Goal: Information Seeking & Learning: Understand process/instructions

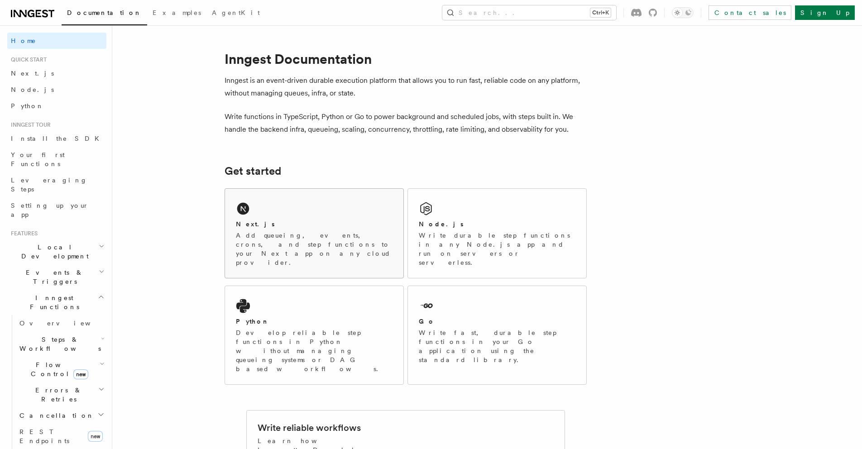
click at [313, 189] on div "Next.js Add queueing, events, crons, and step functions to your Next app on any…" at bounding box center [314, 233] width 178 height 89
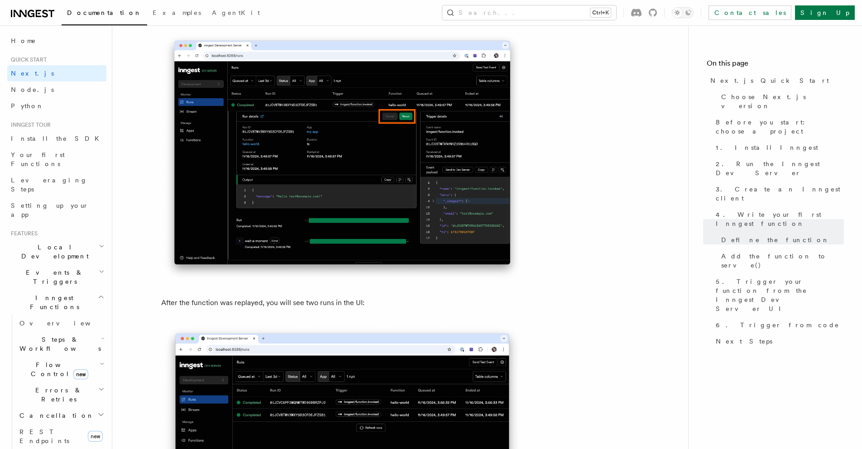
scroll to position [4021, 0]
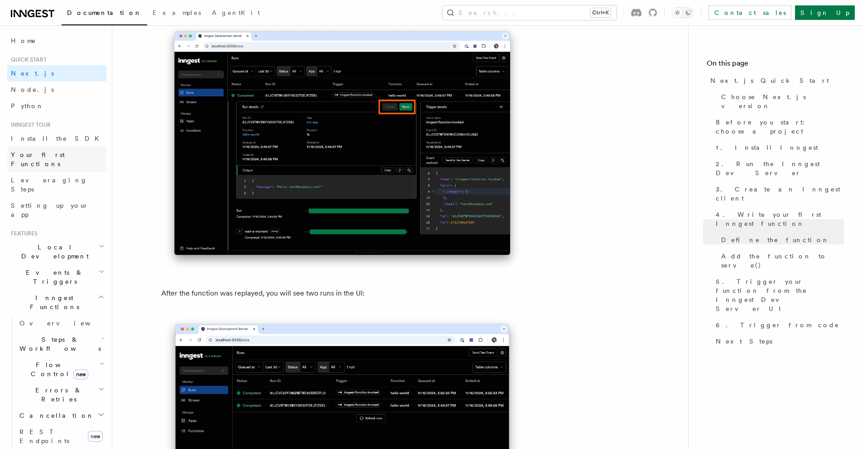
click at [51, 152] on span "Your first Functions" at bounding box center [38, 159] width 54 height 16
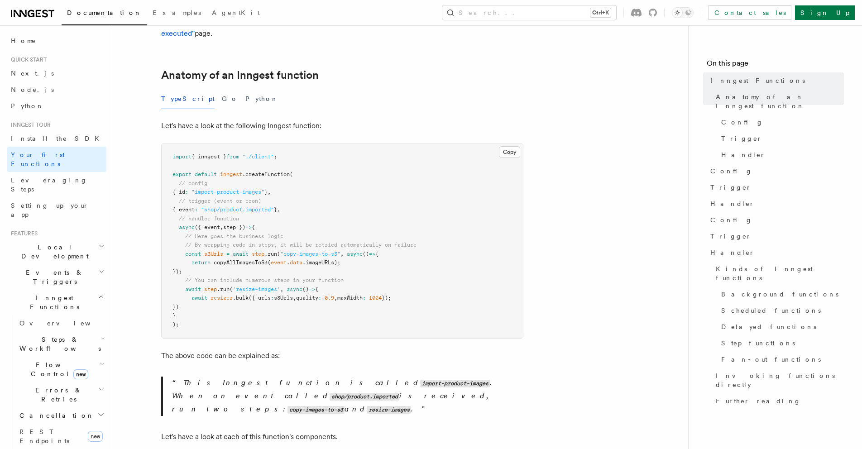
scroll to position [135, 0]
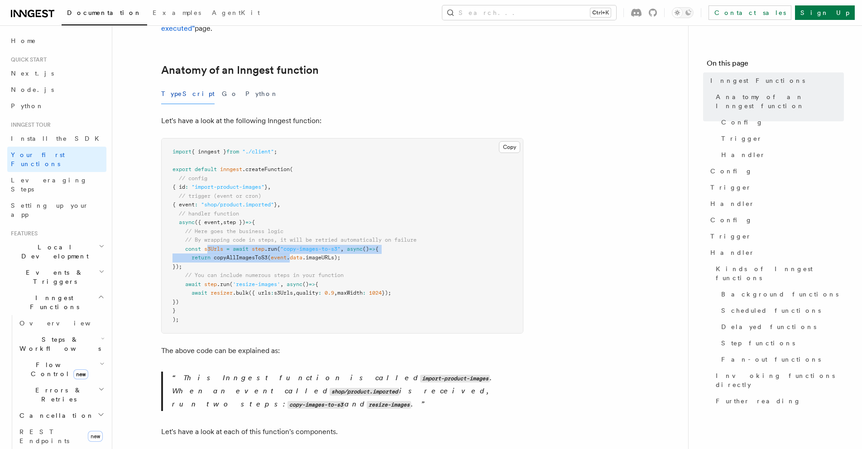
drag, startPoint x: 208, startPoint y: 239, endPoint x: 297, endPoint y: 241, distance: 88.8
click at [297, 241] on pre "import { inngest } from "./client" ; export default inngest .createFunction ( /…" at bounding box center [342, 236] width 361 height 195
drag, startPoint x: 287, startPoint y: 236, endPoint x: 356, endPoint y: 253, distance: 71.7
click at [356, 253] on pre "import { inngest } from "./client" ; export default inngest .createFunction ( /…" at bounding box center [342, 236] width 361 height 195
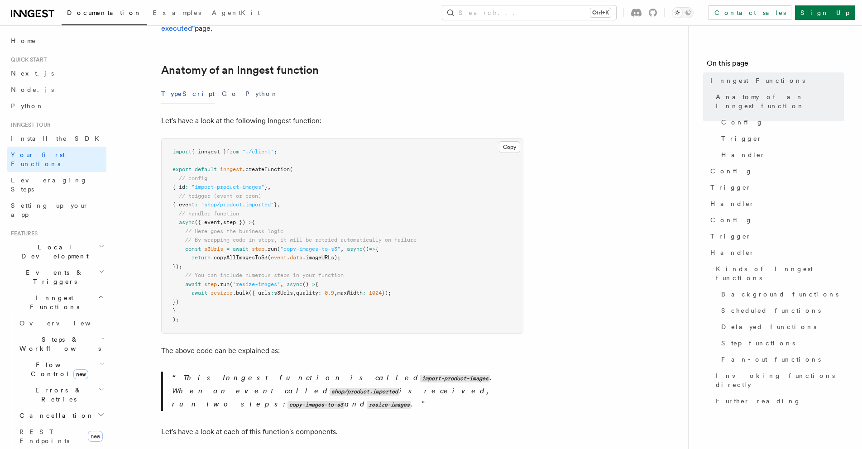
scroll to position [0, 0]
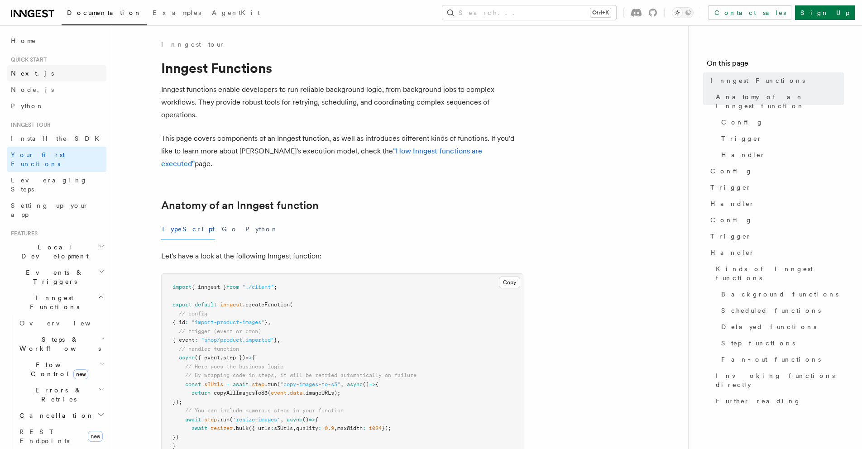
click at [48, 75] on link "Next.js" at bounding box center [56, 73] width 99 height 16
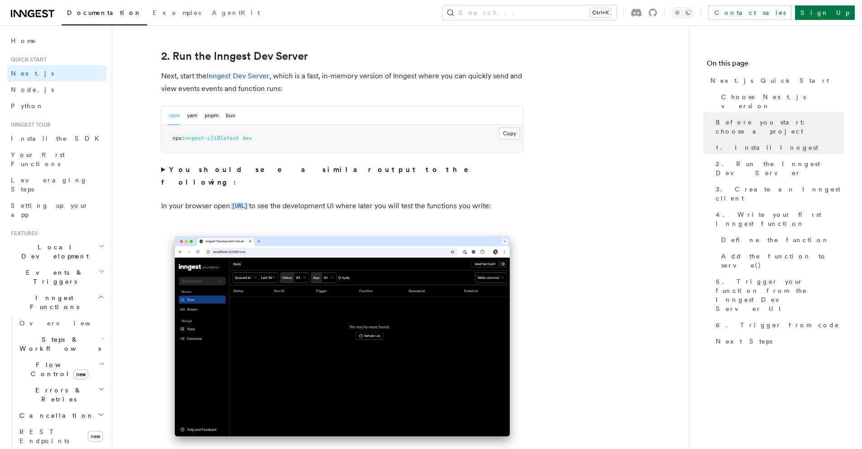
scroll to position [625, 0]
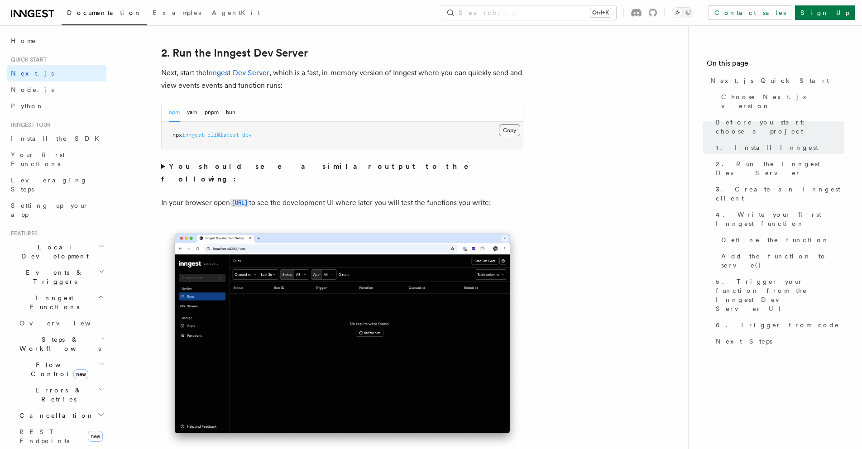
click at [512, 131] on button "Copy Copied" at bounding box center [509, 130] width 21 height 12
click at [503, 129] on button "Copy Copied" at bounding box center [509, 130] width 21 height 12
